Goal: Use online tool/utility: Utilize a website feature to perform a specific function

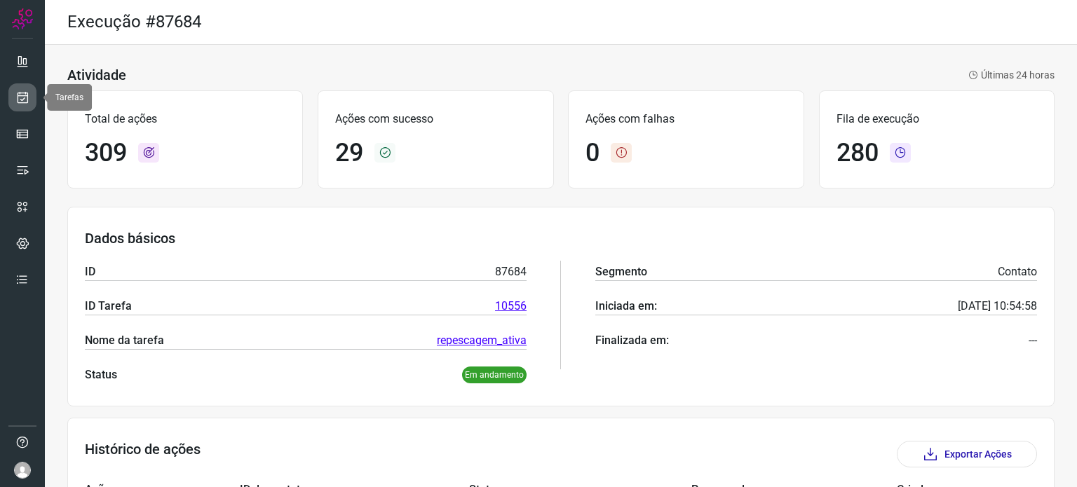
click at [29, 93] on icon at bounding box center [22, 97] width 15 height 14
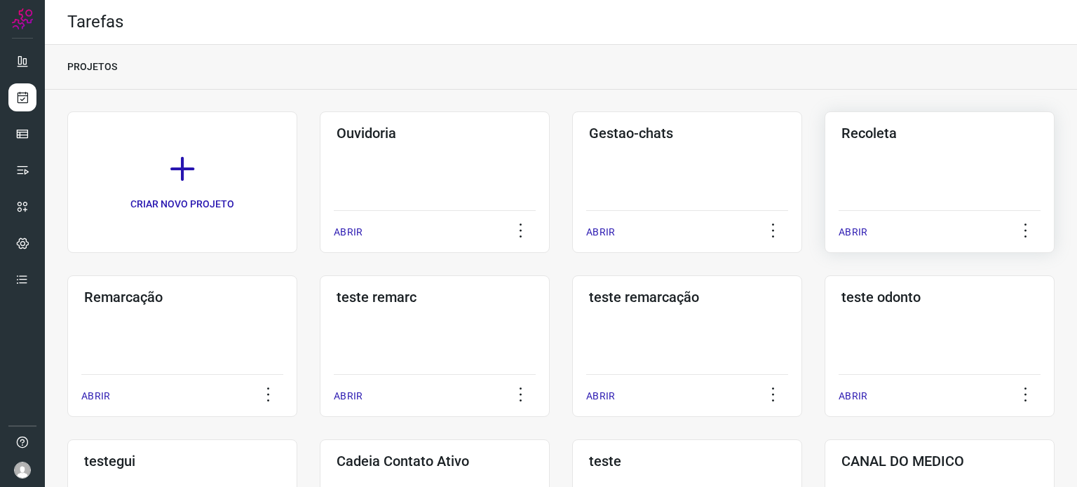
click at [886, 170] on div "Recoleta ABRIR" at bounding box center [940, 182] width 230 height 142
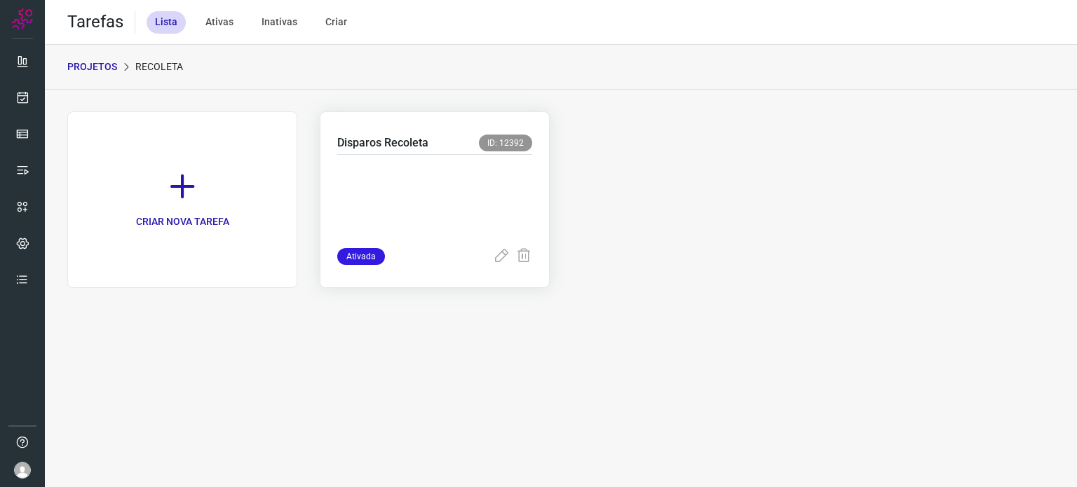
click at [412, 190] on p at bounding box center [434, 198] width 195 height 70
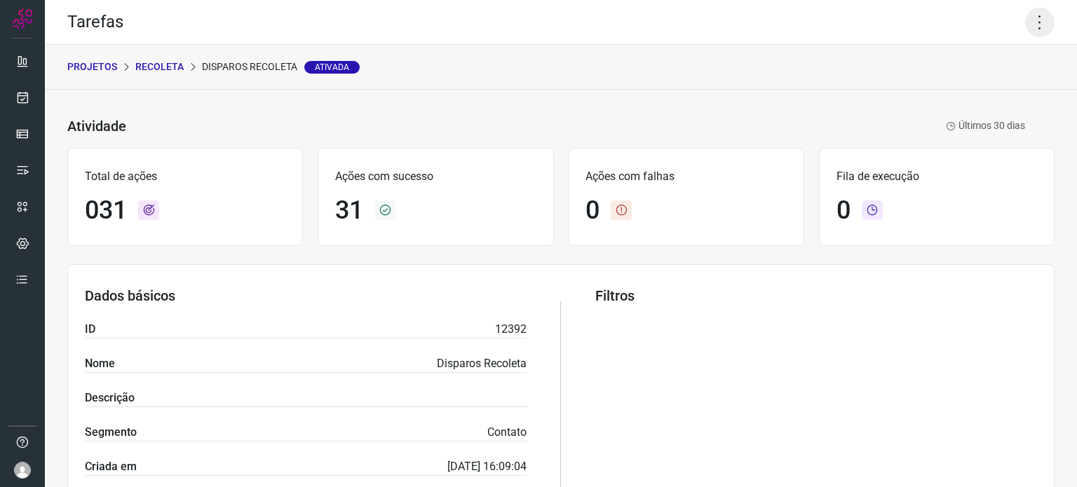
click at [1031, 25] on icon at bounding box center [1039, 22] width 29 height 29
click at [930, 92] on icon at bounding box center [934, 92] width 14 height 14
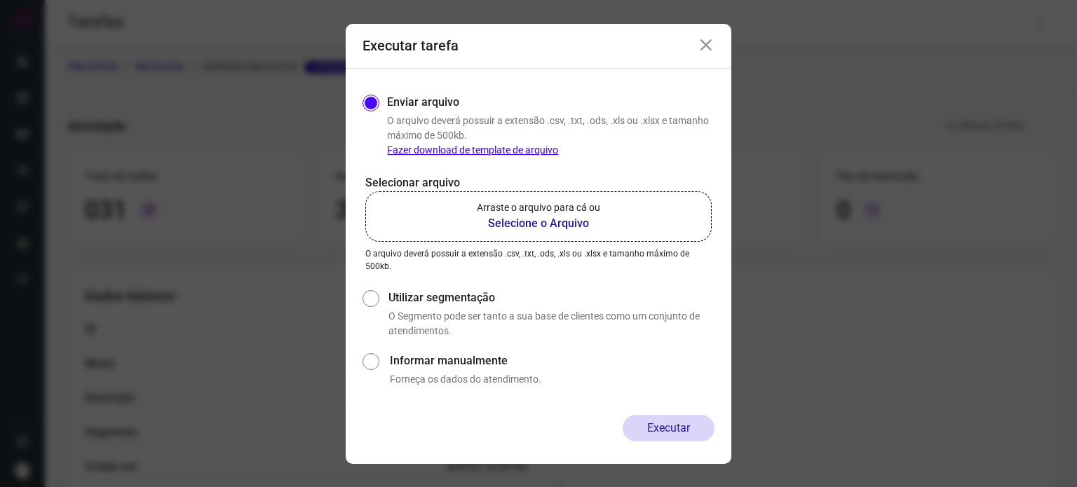
click at [569, 204] on p "Arraste o arquivo para cá ou" at bounding box center [538, 208] width 123 height 15
click at [0, 0] on input "Arraste o arquivo para cá ou Selecione o Arquivo" at bounding box center [0, 0] width 0 height 0
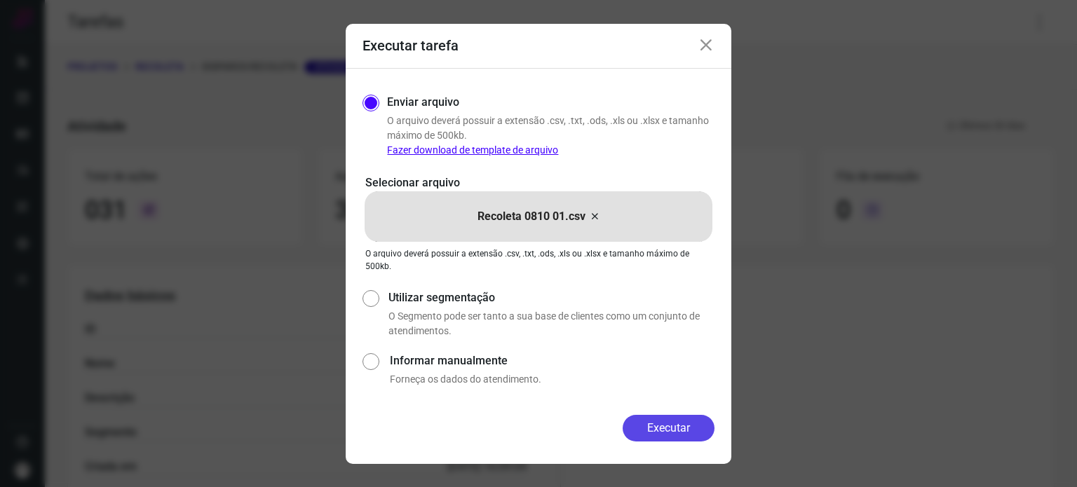
click at [675, 415] on button "Executar" at bounding box center [669, 428] width 92 height 27
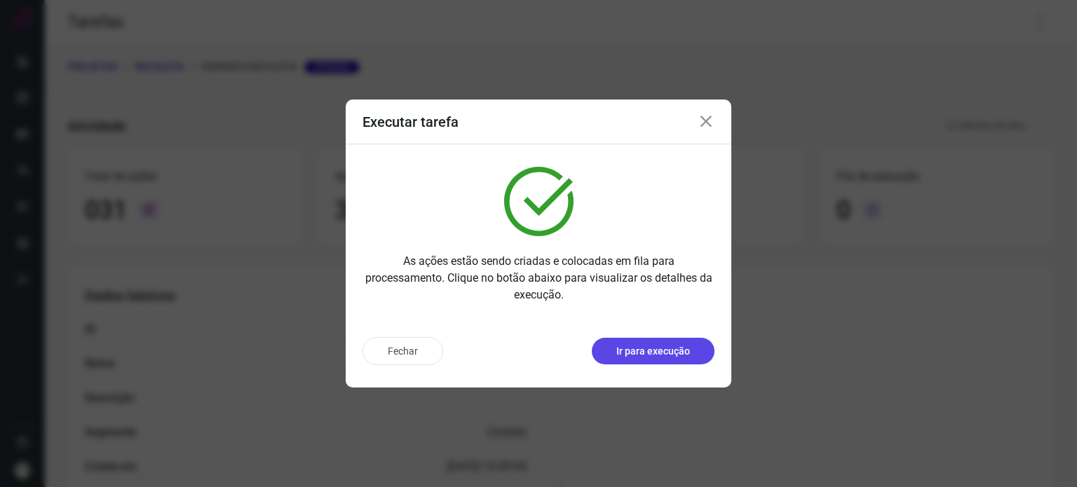
click at [647, 349] on p "Ir para execução" at bounding box center [653, 351] width 74 height 15
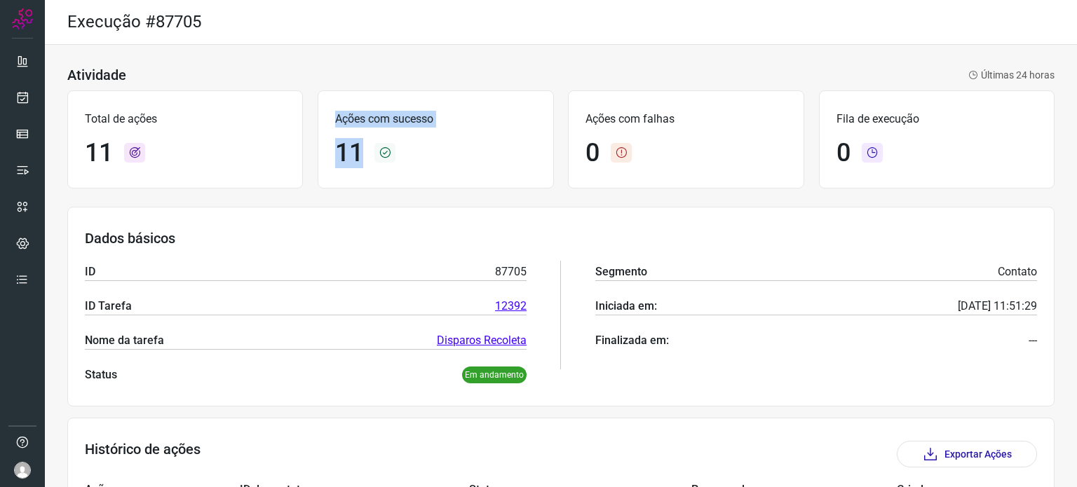
drag, startPoint x: 367, startPoint y: 140, endPoint x: 328, endPoint y: 110, distance: 49.1
click at [328, 110] on div "Ações com sucesso 11" at bounding box center [436, 139] width 236 height 98
click at [435, 84] on div "Total de ações 11 Ações com sucesso 11 Ações com falhas 0 Fila de execução 0" at bounding box center [560, 139] width 987 height 112
drag, startPoint x: 570, startPoint y: 78, endPoint x: 198, endPoint y: 39, distance: 373.6
click at [569, 78] on div "Atividade Últimas 24 horas" at bounding box center [560, 75] width 987 height 17
